Goal: Navigation & Orientation: Understand site structure

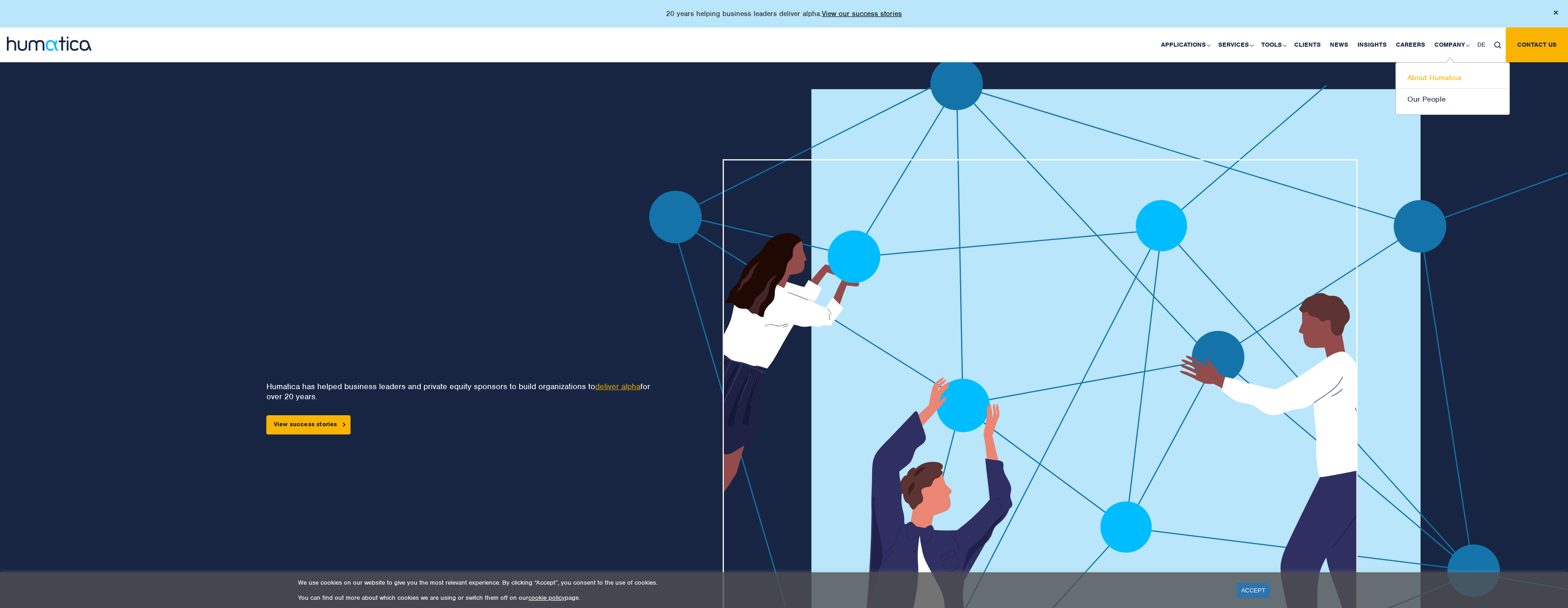
click at [1449, 81] on link "About Humatica" at bounding box center [1452, 78] width 114 height 21
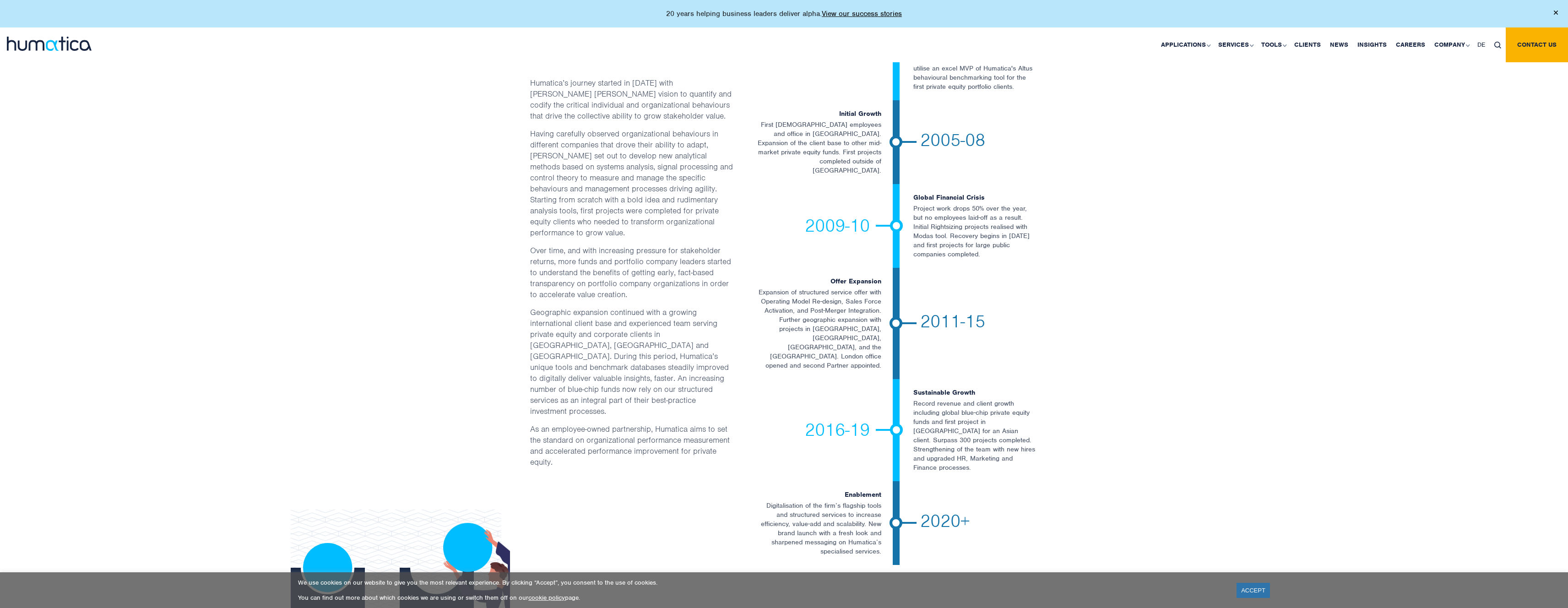
scroll to position [1565, 0]
click at [1301, 38] on link "Clients" at bounding box center [1307, 44] width 36 height 35
